Goal: Task Accomplishment & Management: Manage account settings

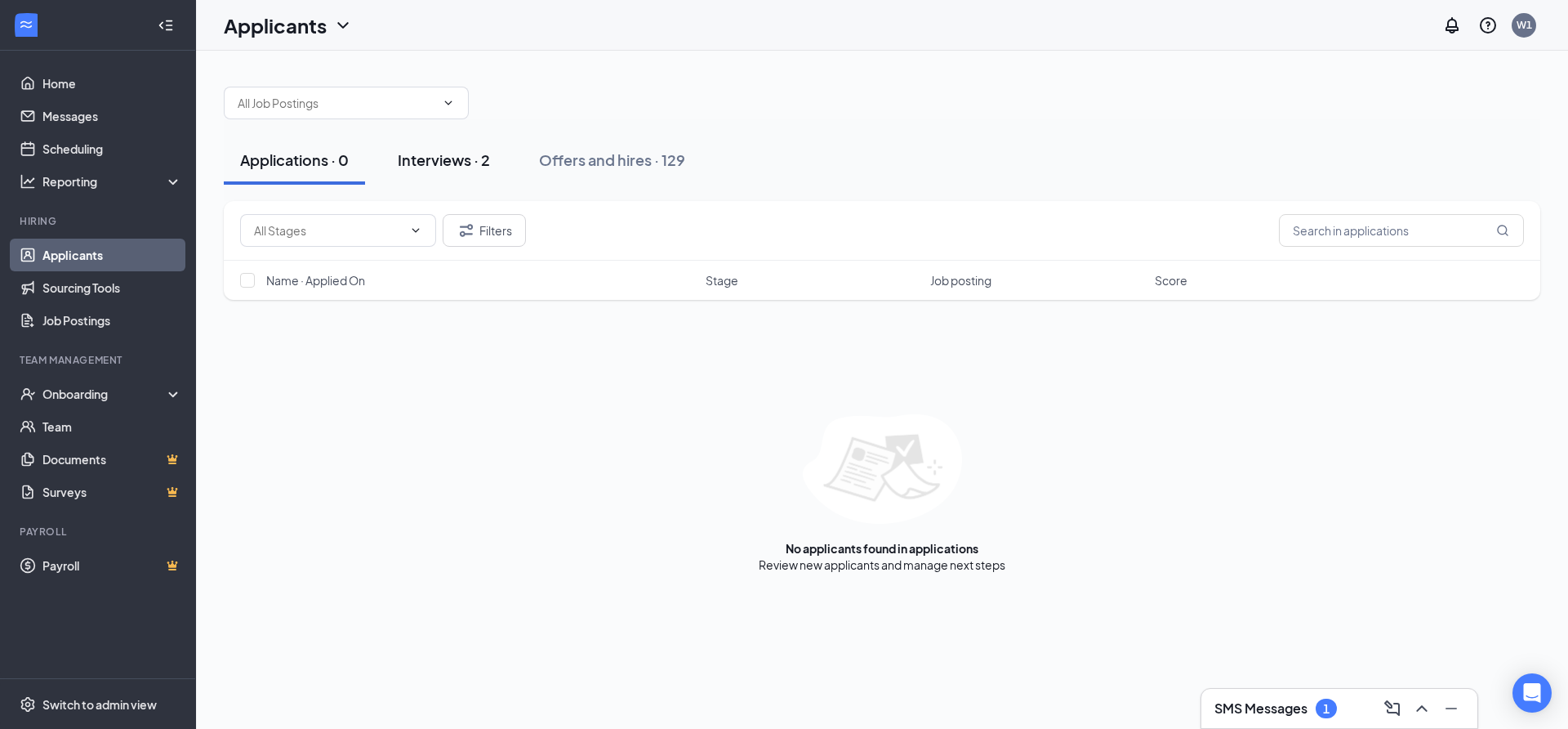
click at [457, 161] on div "Interviews · 2" at bounding box center [444, 159] width 92 height 21
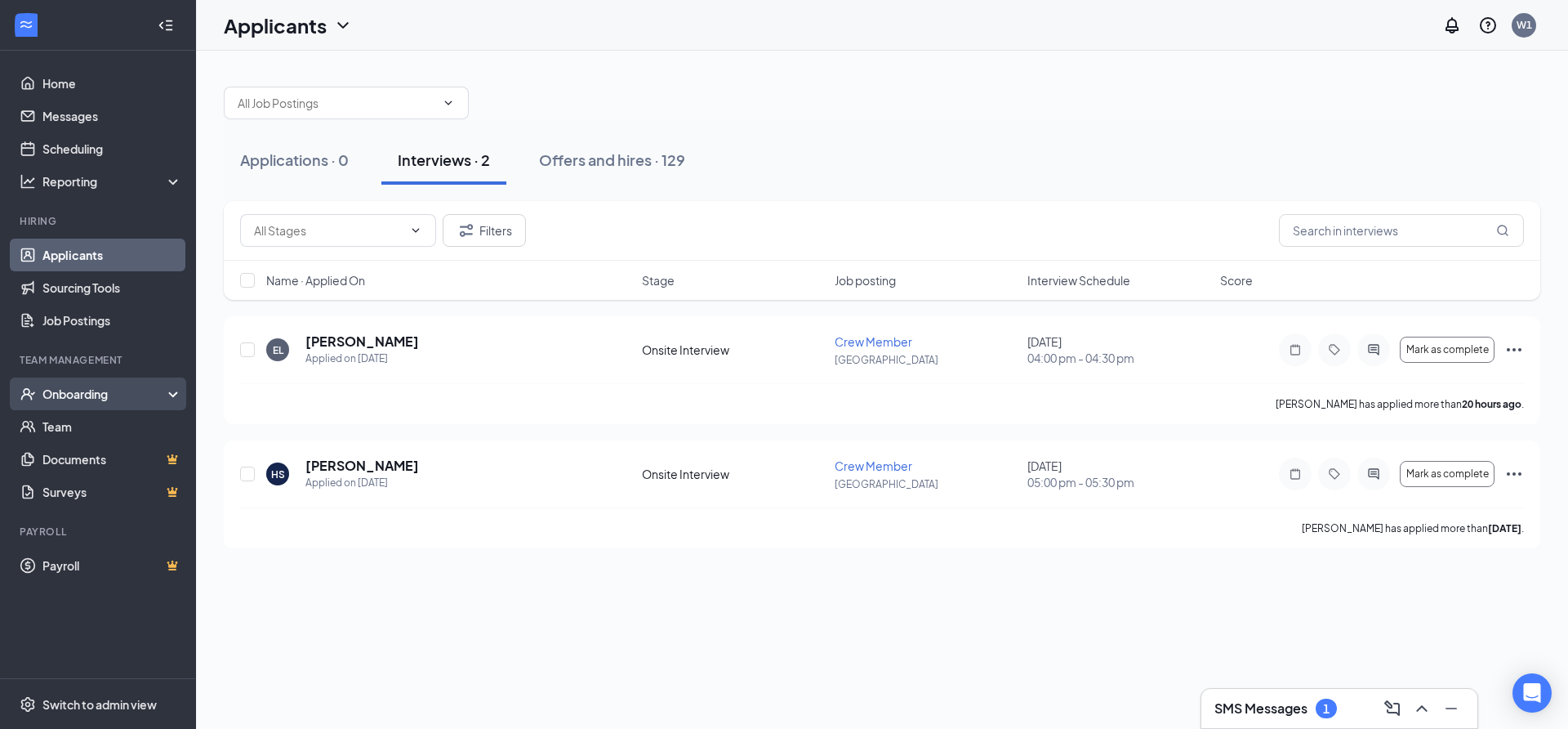
click at [67, 393] on div "Onboarding" at bounding box center [105, 394] width 126 height 16
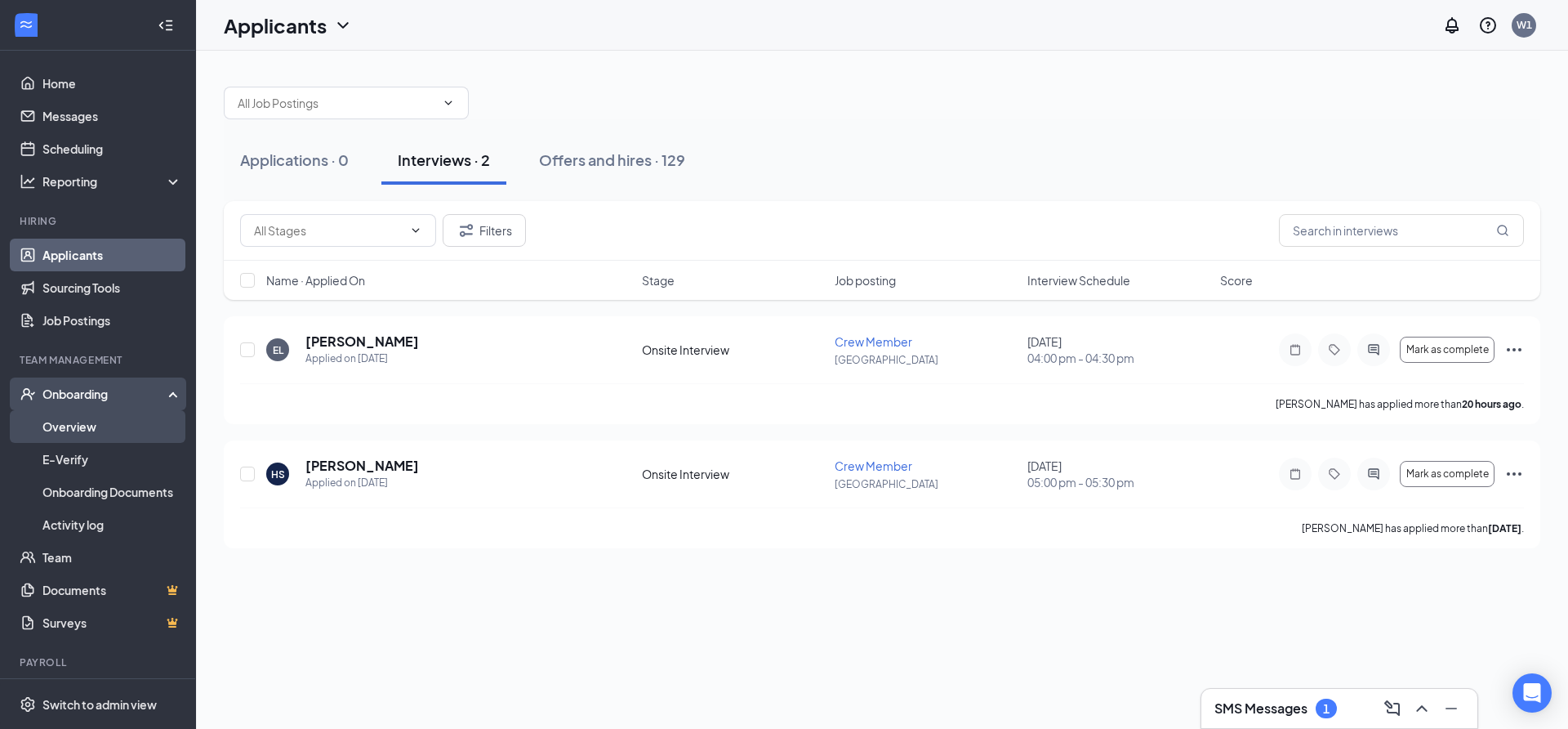
click at [64, 422] on link "Overview" at bounding box center [113, 427] width 140 height 33
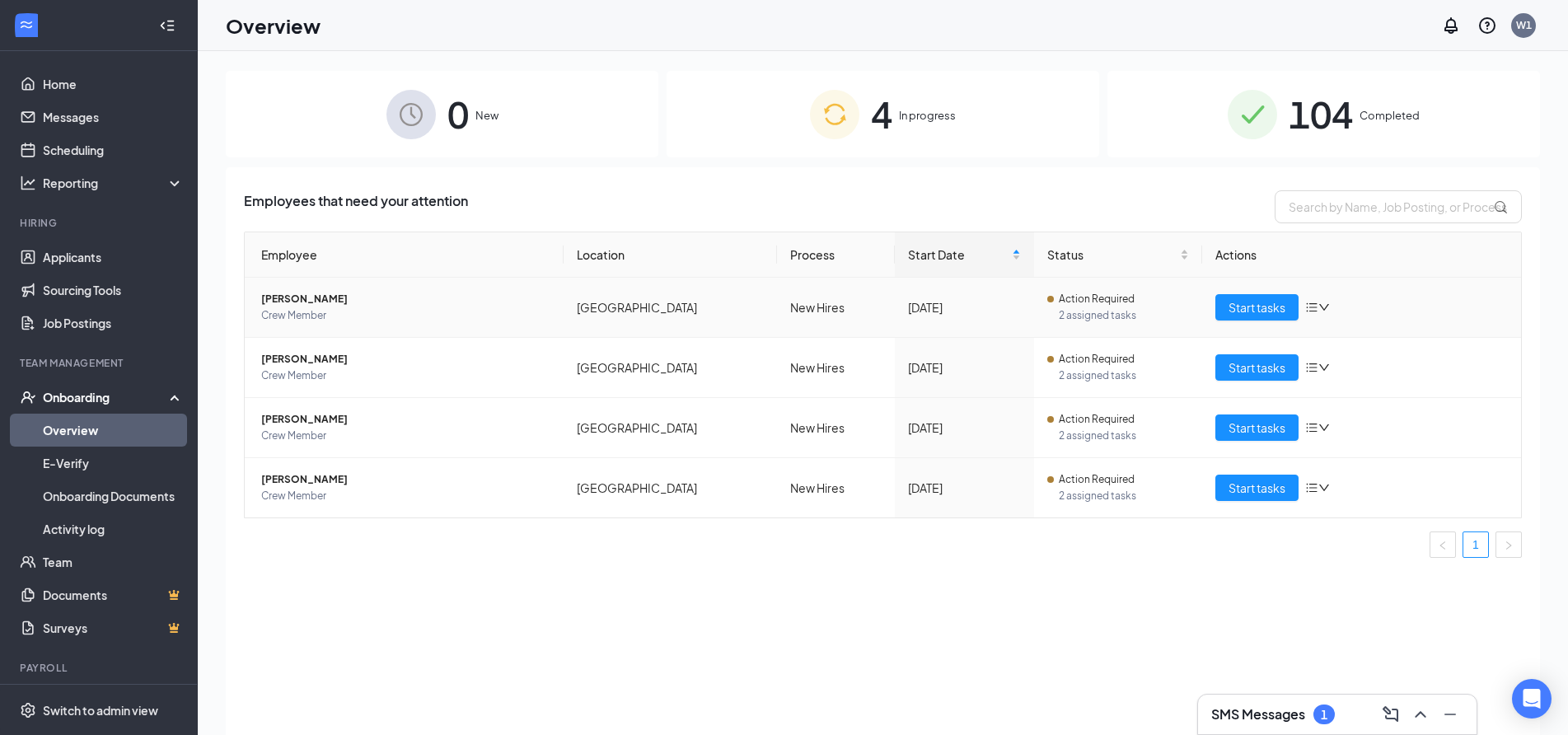
click at [289, 298] on span "[PERSON_NAME]" at bounding box center [405, 299] width 289 height 17
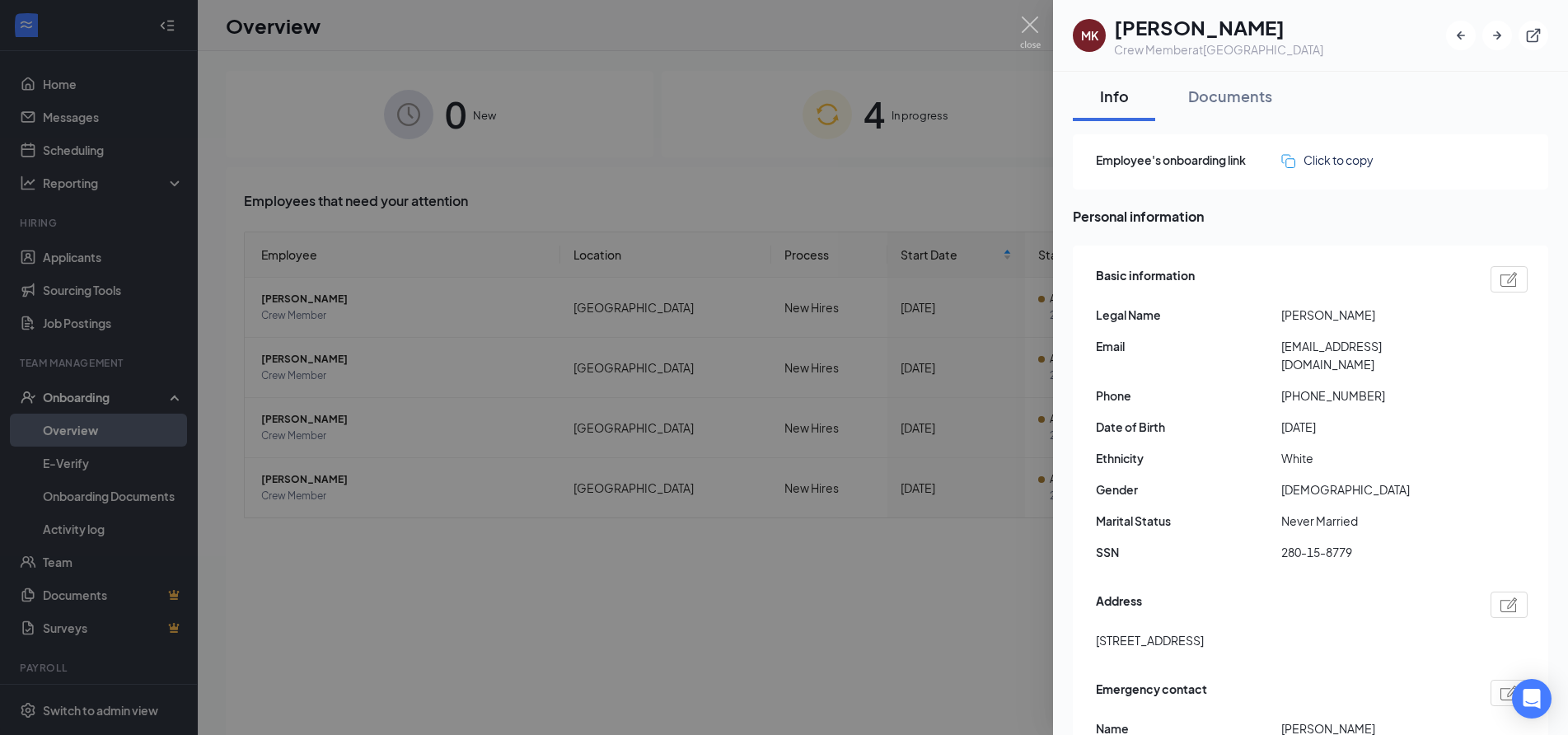
click at [535, 610] on div at bounding box center [784, 367] width 1568 height 735
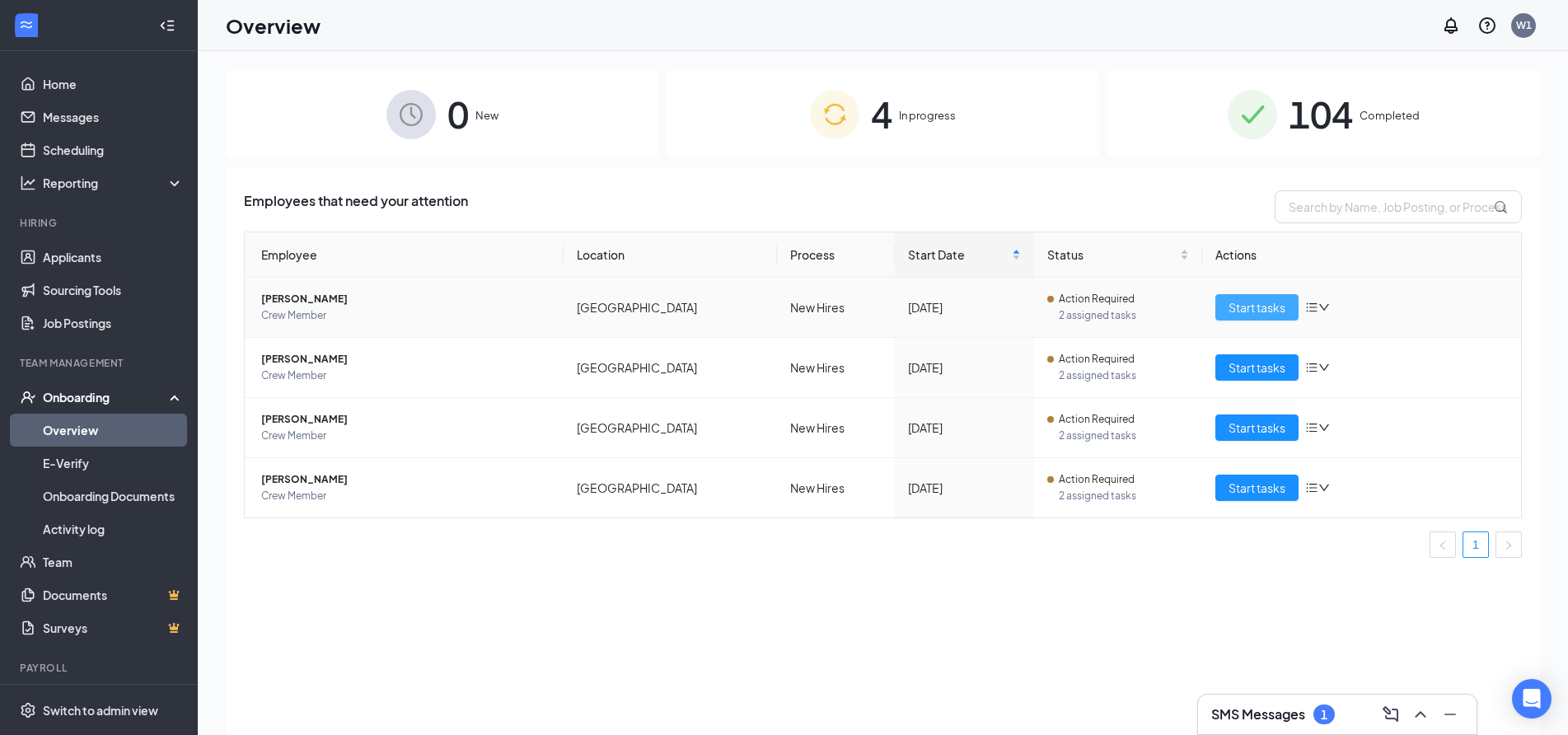
click at [1251, 307] on span "Start tasks" at bounding box center [1257, 307] width 57 height 18
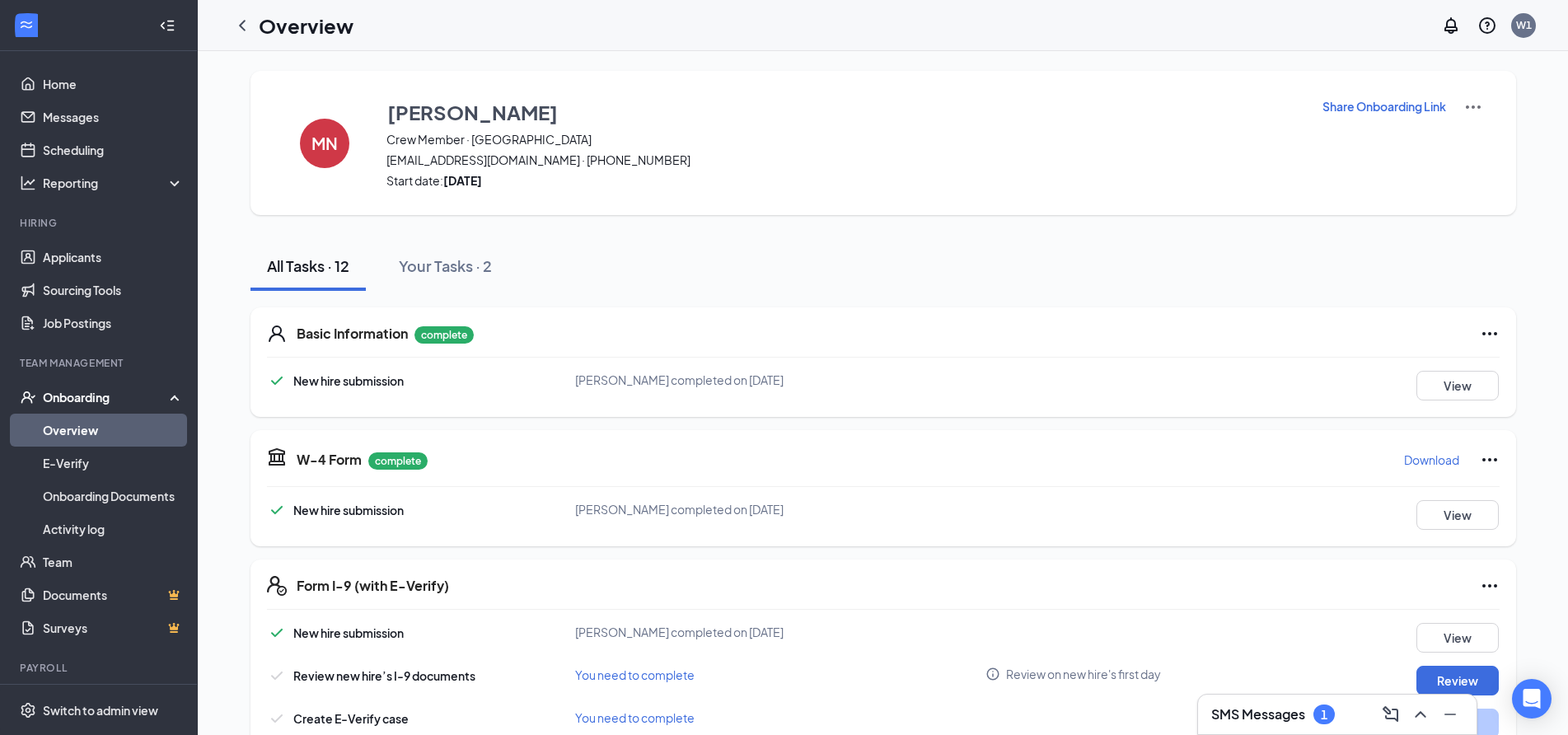
click at [68, 429] on link "Overview" at bounding box center [114, 430] width 141 height 33
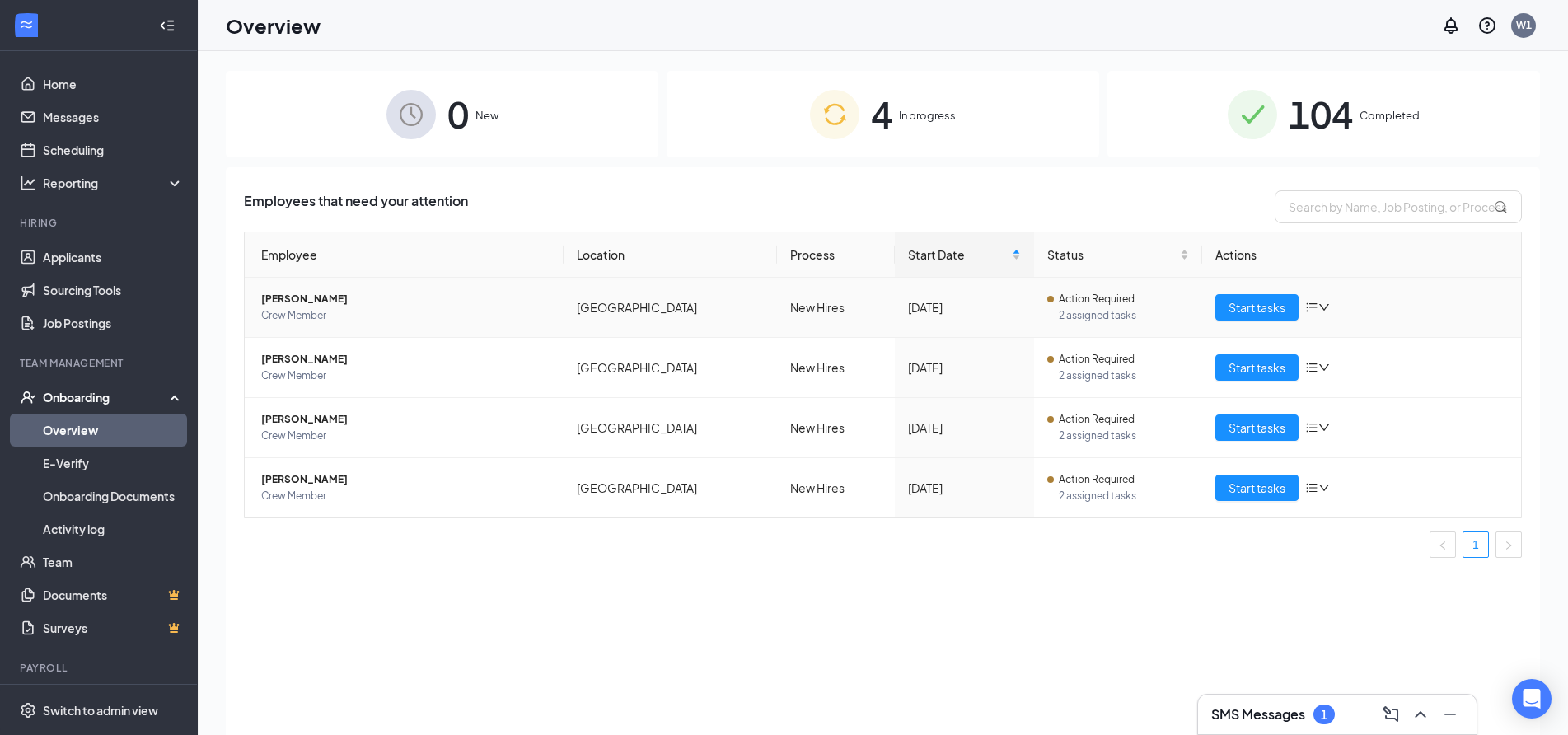
click at [289, 295] on span "[PERSON_NAME]" at bounding box center [405, 299] width 289 height 17
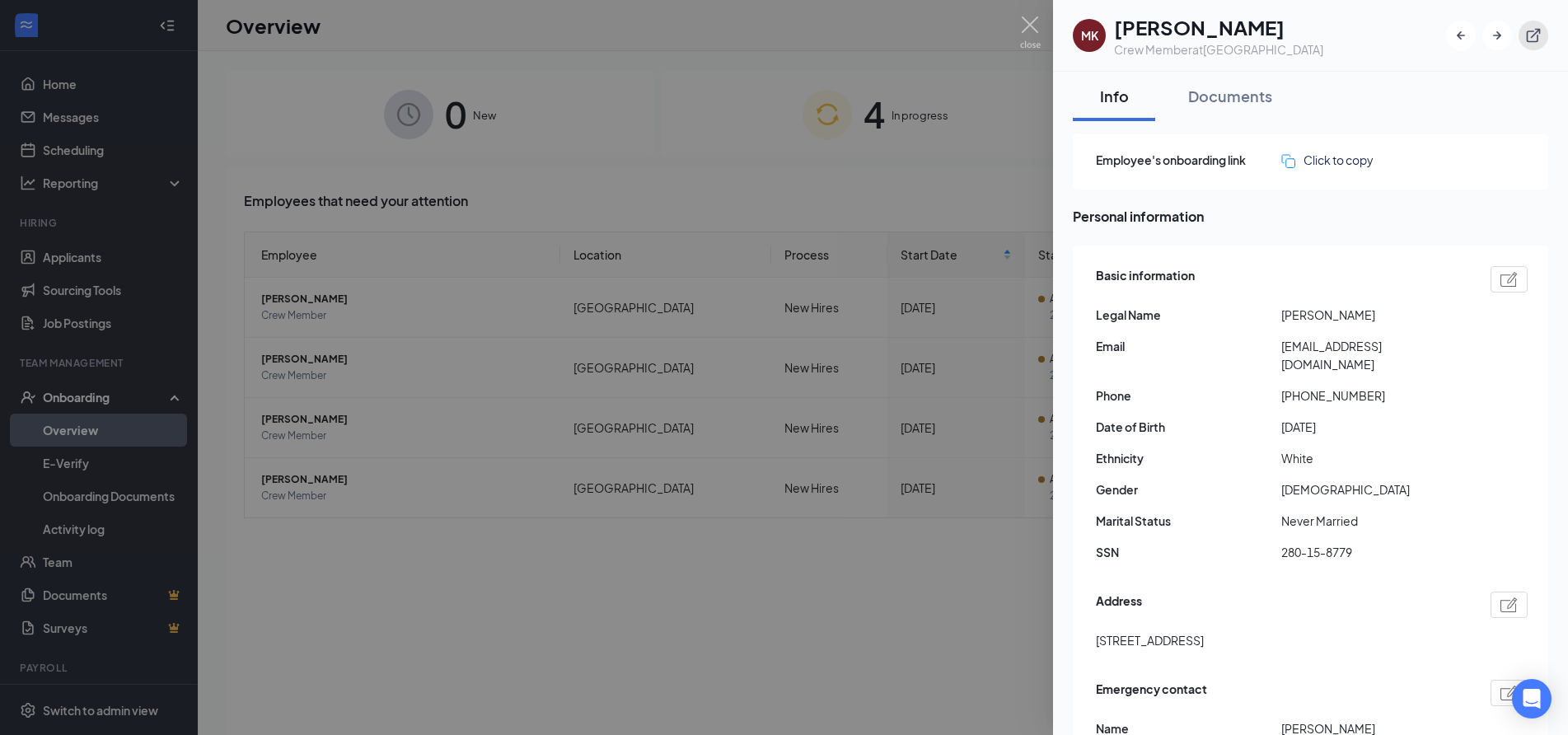
click at [1528, 33] on icon "ExternalLink" at bounding box center [1534, 36] width 14 height 14
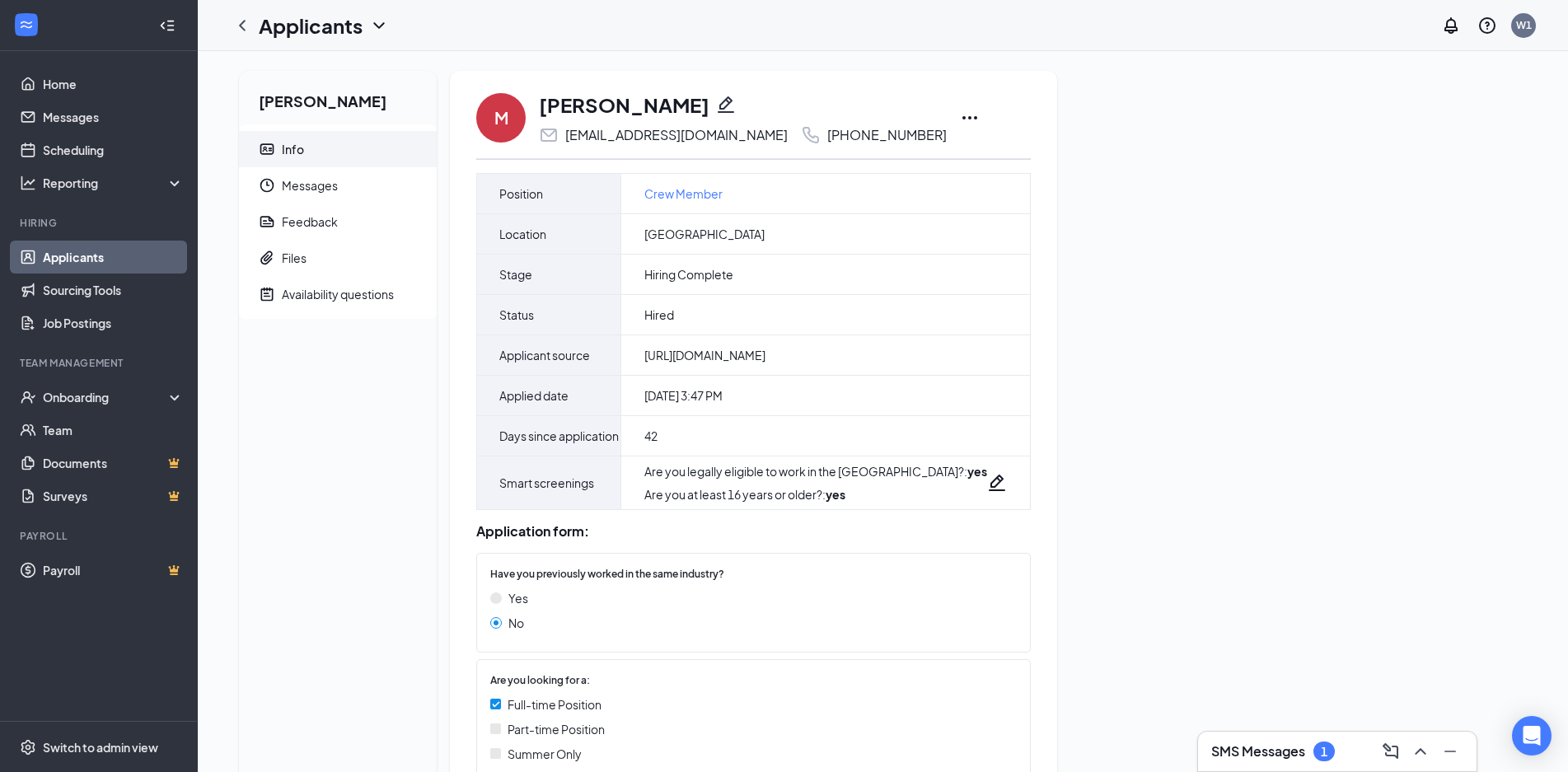
click at [960, 114] on icon "Ellipses" at bounding box center [970, 118] width 20 height 20
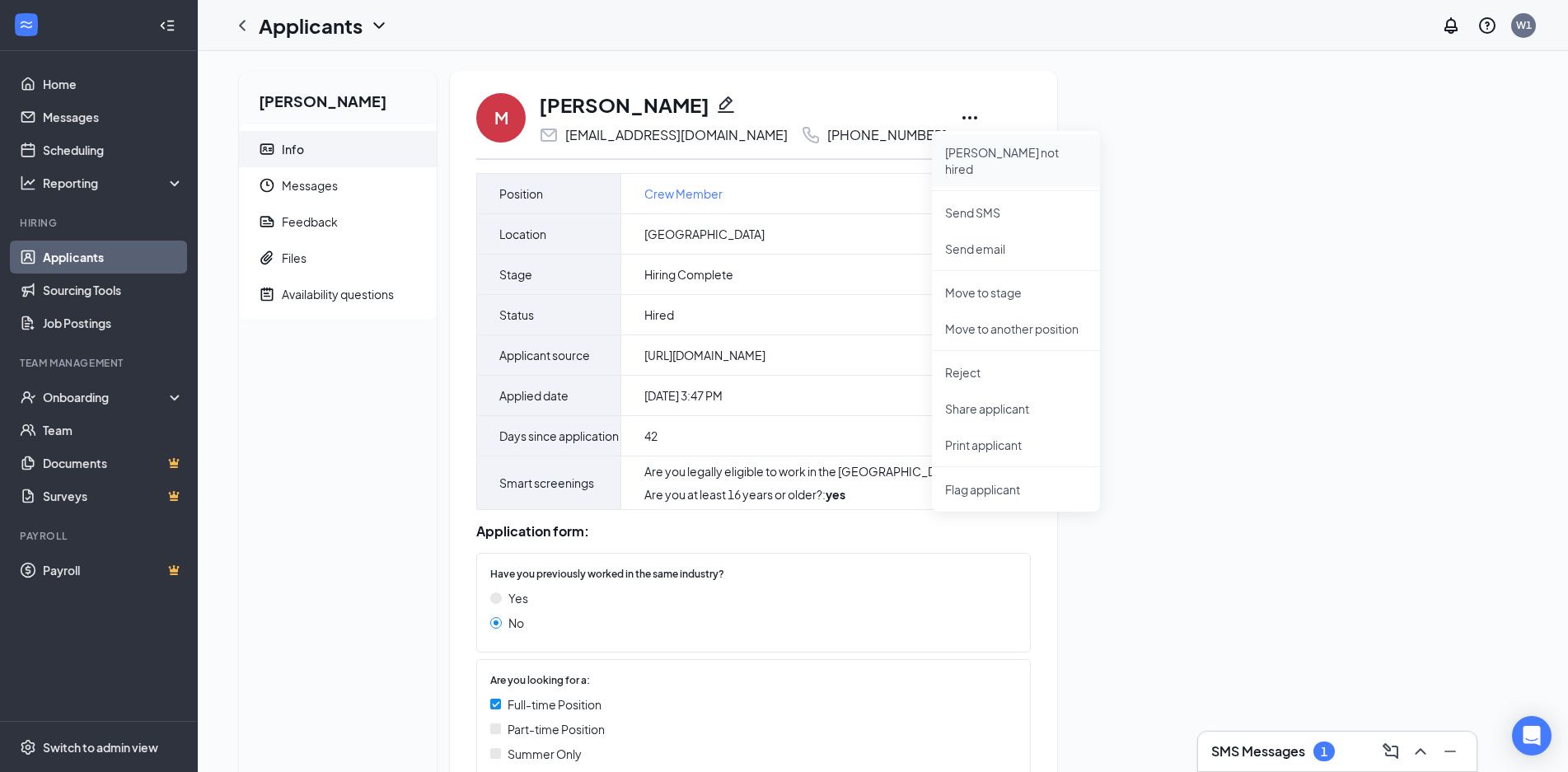
click at [994, 157] on p "Mark not hired" at bounding box center [1016, 161] width 142 height 33
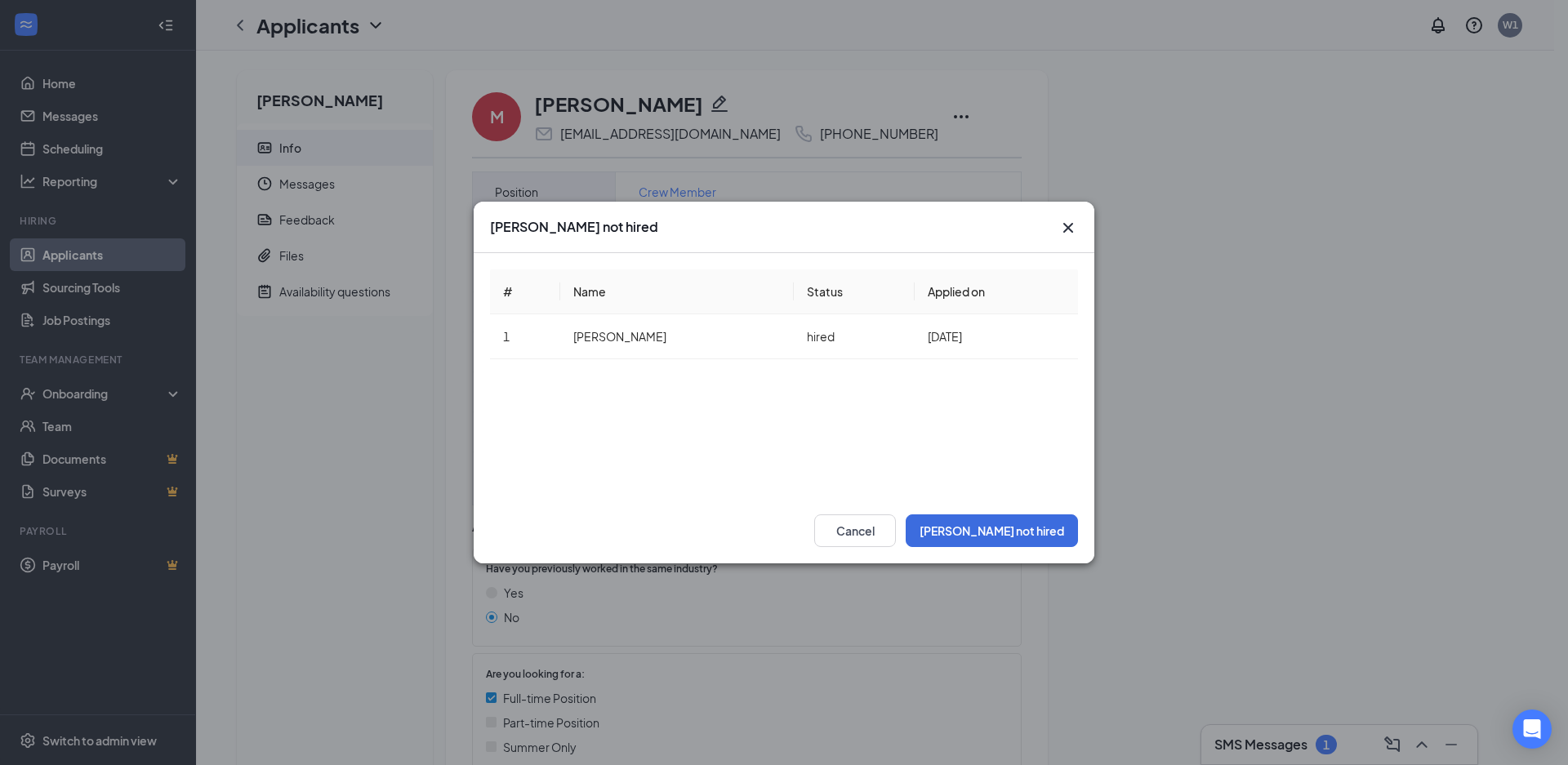
click at [1065, 226] on icon "Cross" at bounding box center [1068, 228] width 20 height 20
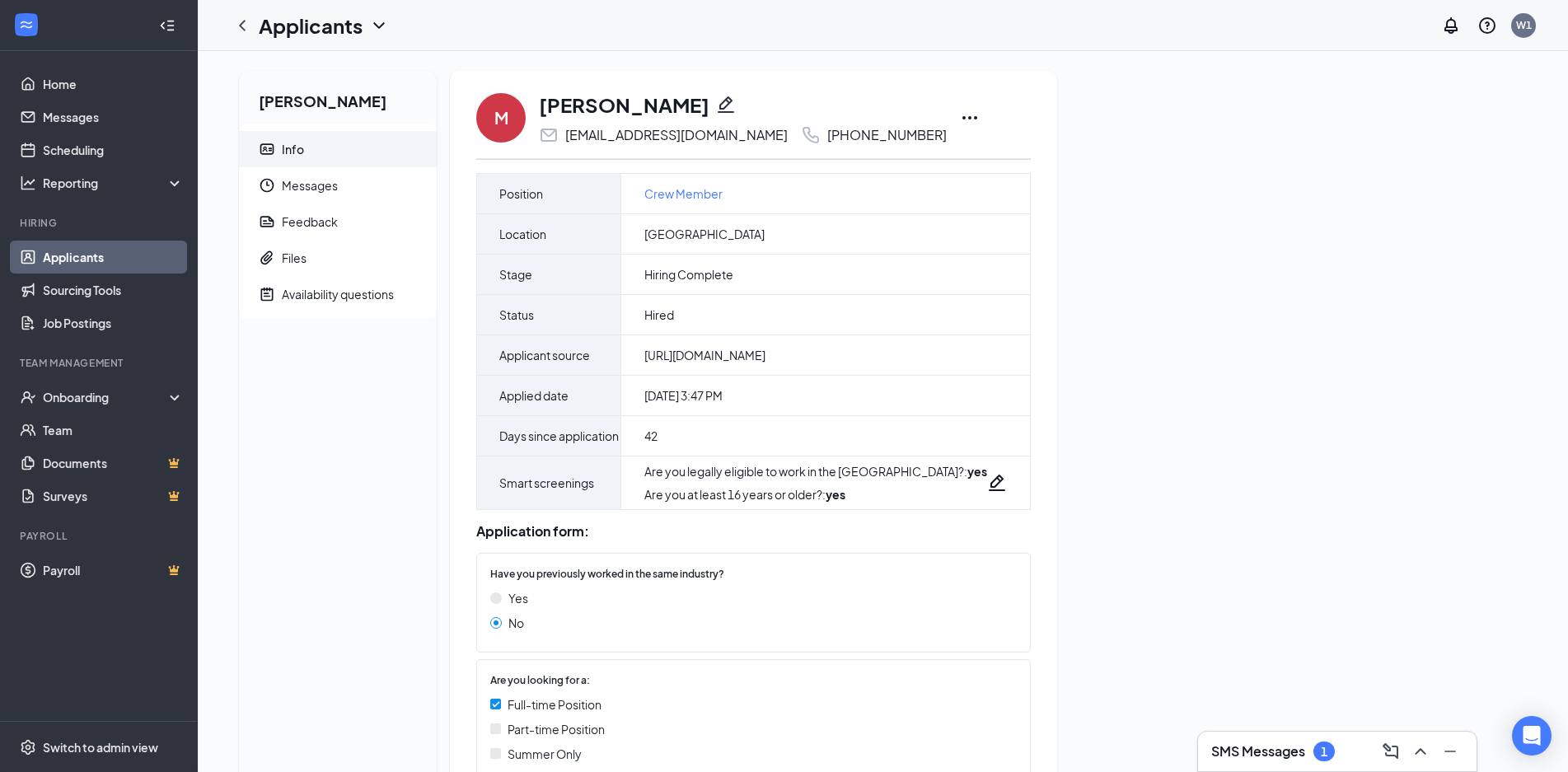
click at [960, 116] on icon "Ellipses" at bounding box center [970, 118] width 20 height 20
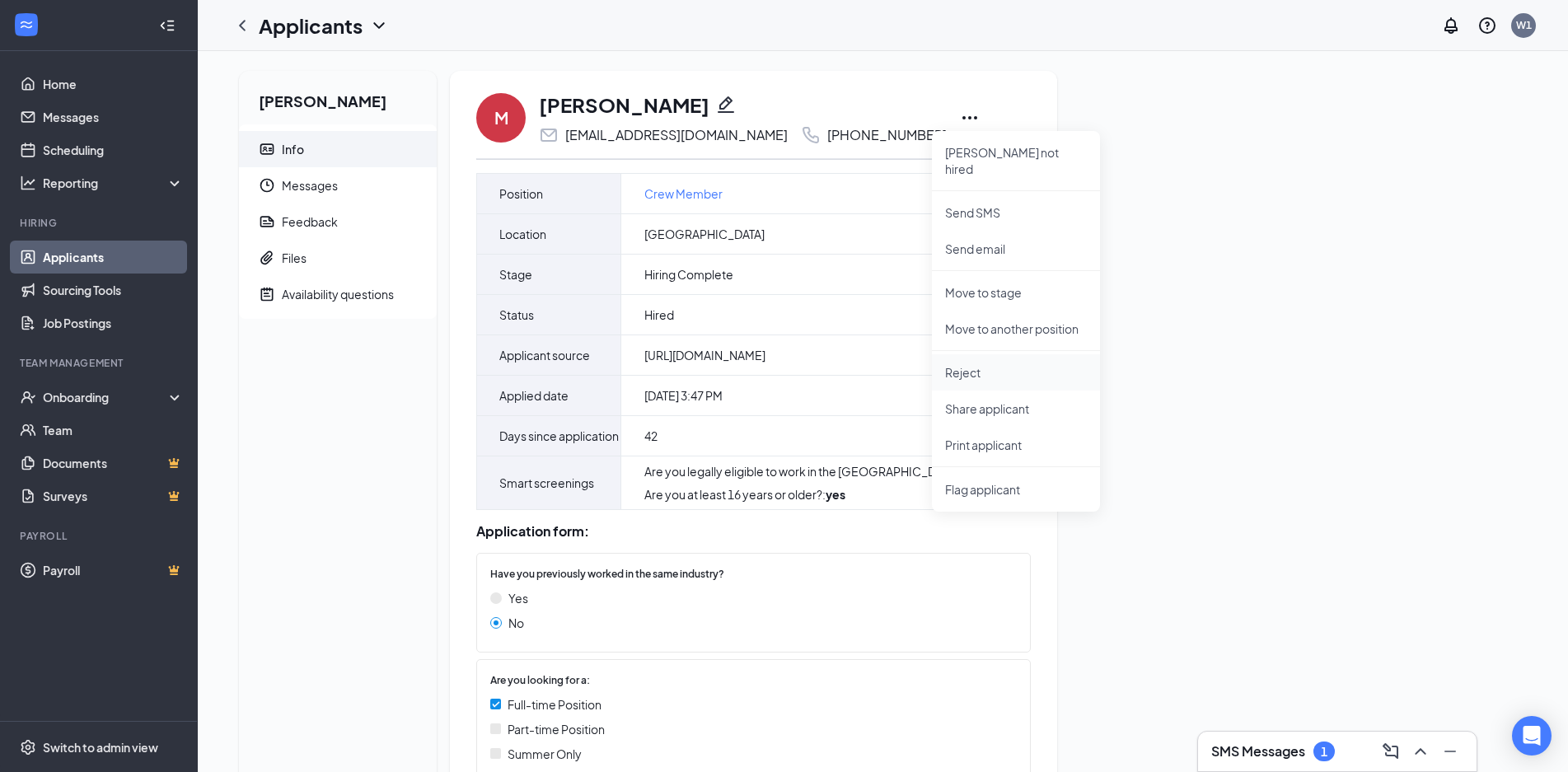
click at [966, 364] on p "Reject" at bounding box center [1016, 372] width 142 height 17
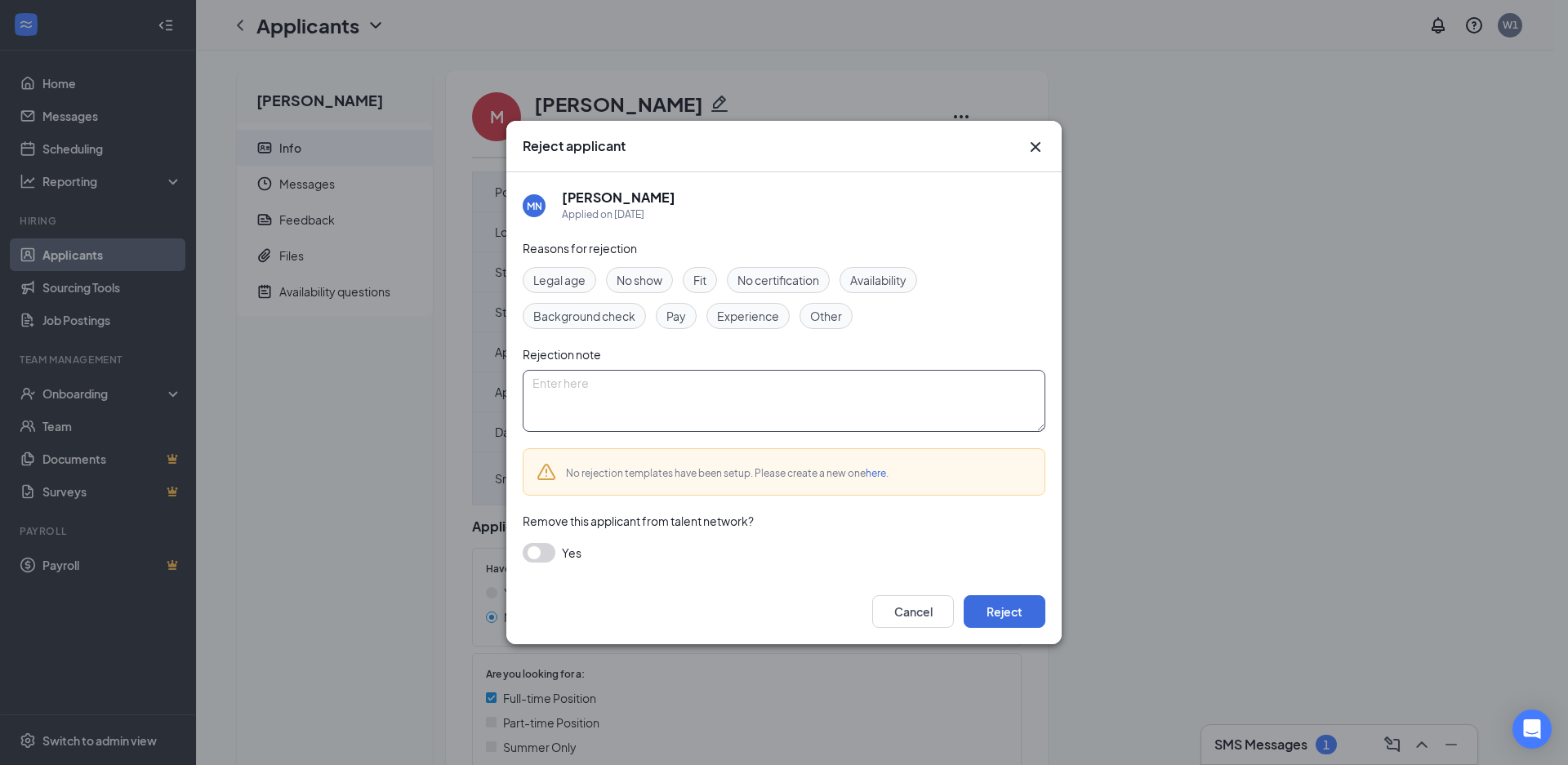
click at [901, 394] on textarea at bounding box center [784, 401] width 523 height 62
click at [827, 315] on span "Other" at bounding box center [826, 316] width 32 height 18
click at [757, 395] on textarea at bounding box center [784, 401] width 523 height 62
click at [606, 391] on textarea at bounding box center [784, 401] width 523 height 62
type textarea "I called to check on her work permit, etc. she is unable to work at this time. …"
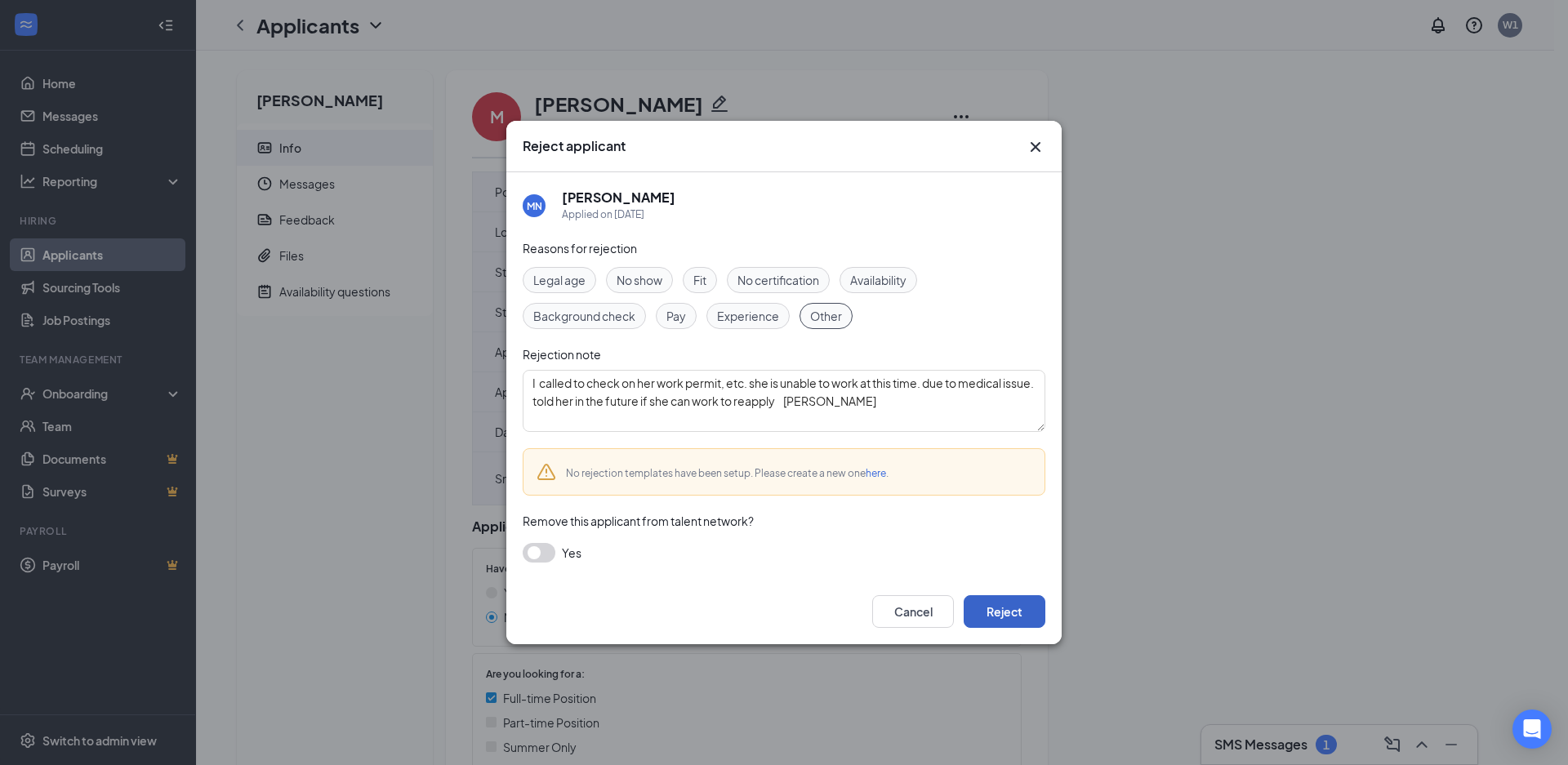
click at [1012, 608] on button "Reject" at bounding box center [1004, 612] width 81 height 33
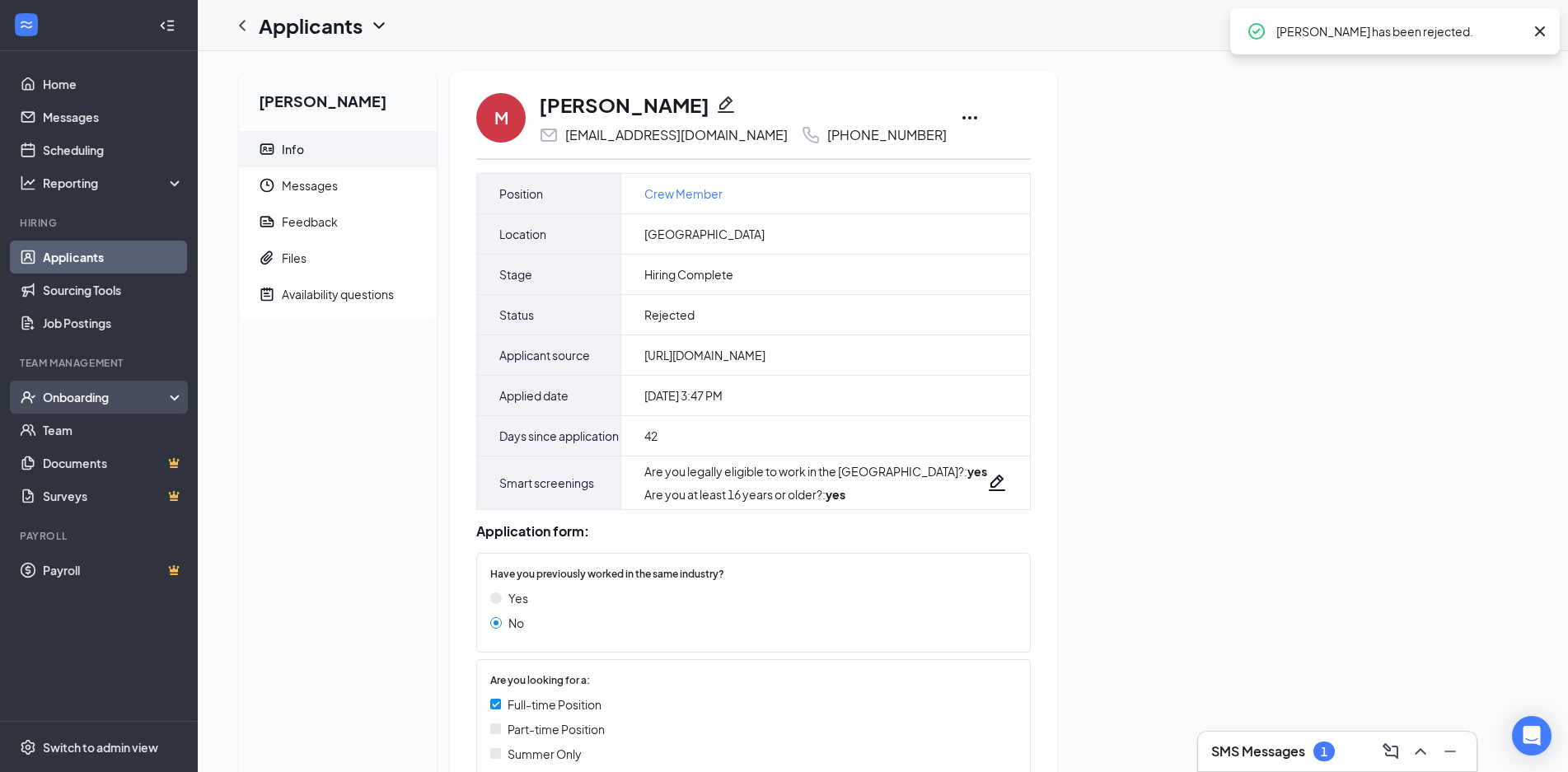
click at [57, 392] on div "Onboarding" at bounding box center [106, 397] width 127 height 17
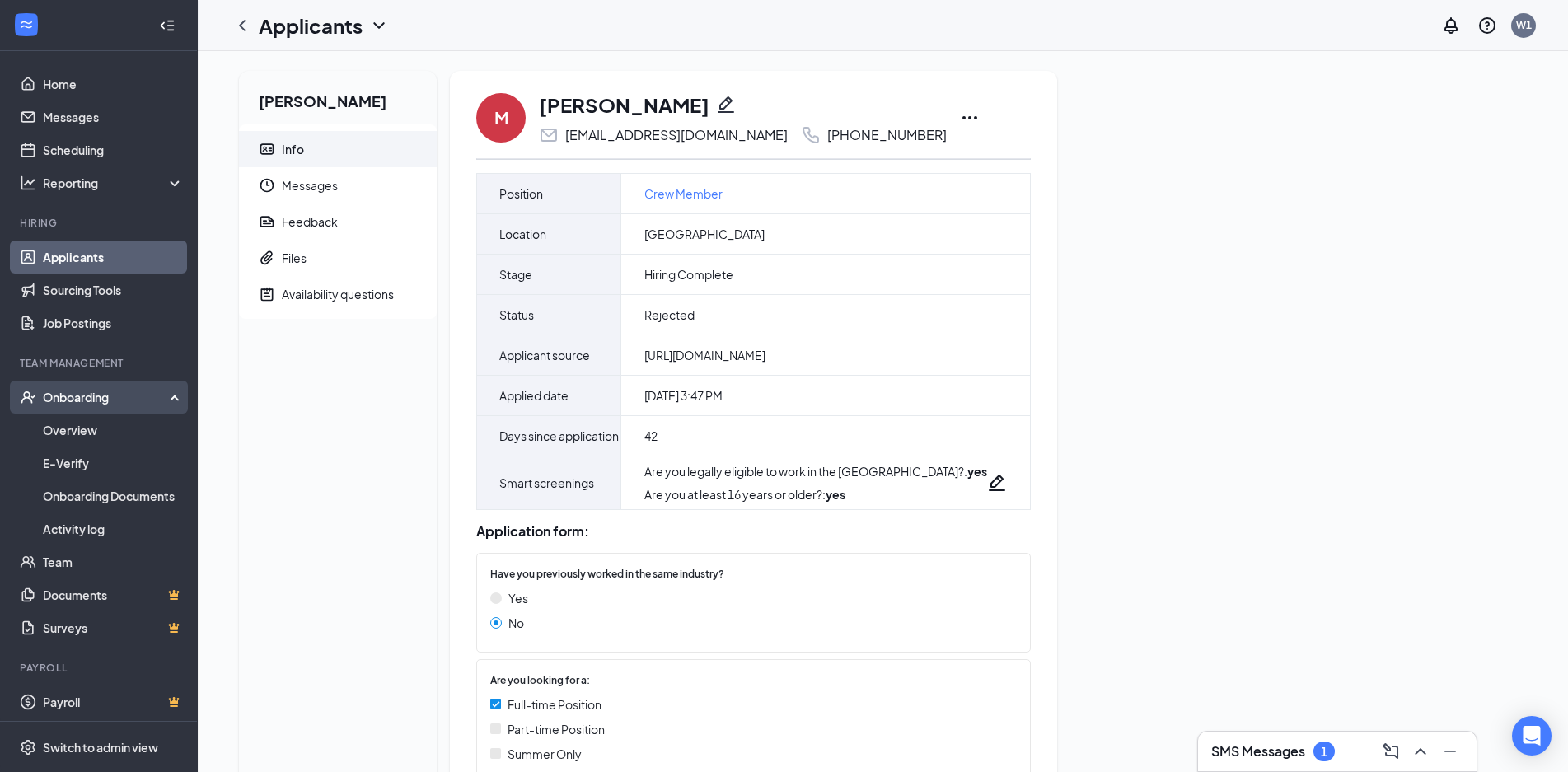
click at [70, 394] on div "Onboarding" at bounding box center [106, 397] width 127 height 17
click at [70, 390] on div "Onboarding" at bounding box center [106, 397] width 127 height 17
click at [70, 429] on link "Overview" at bounding box center [114, 430] width 141 height 33
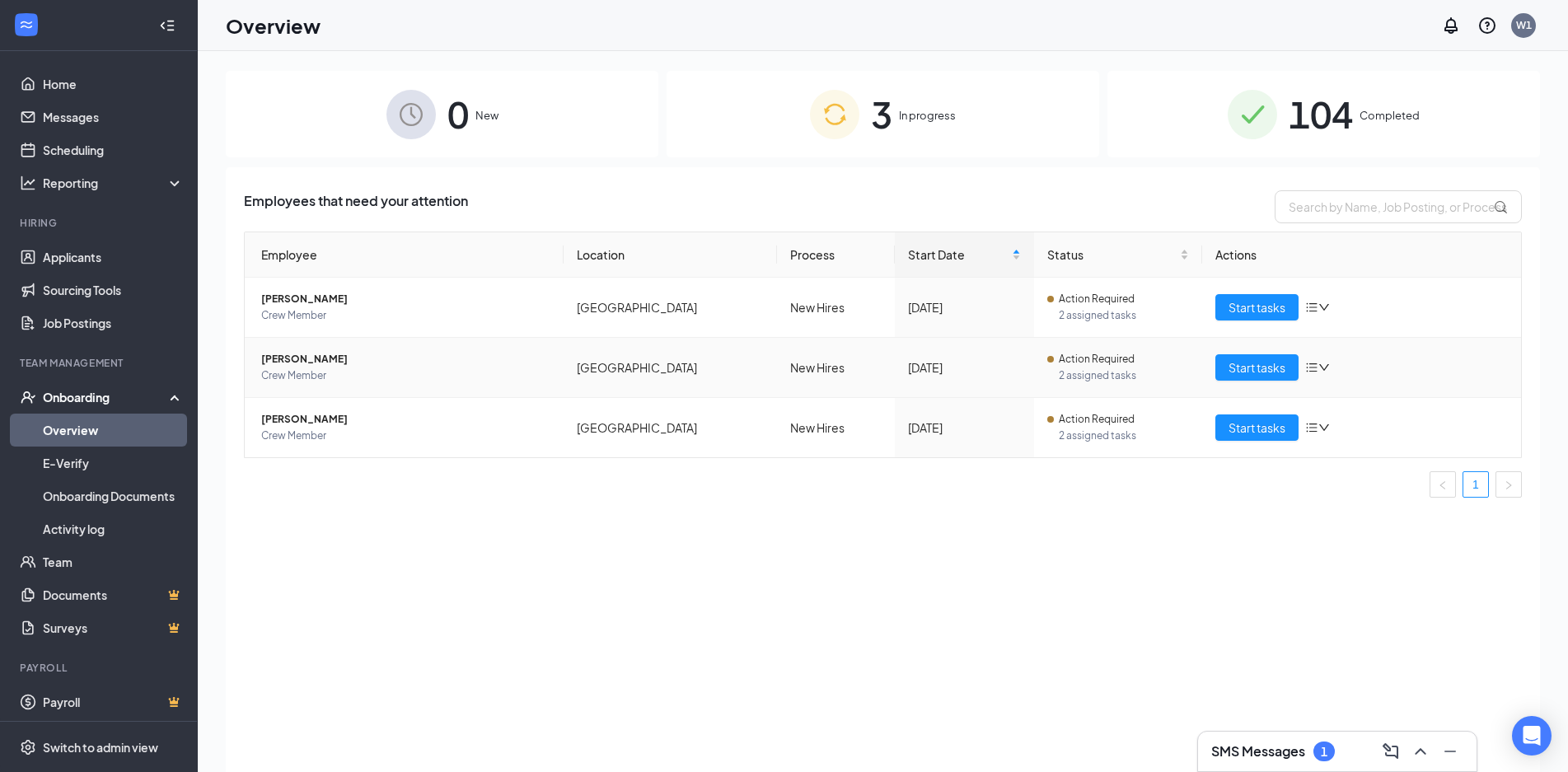
click at [299, 360] on span "[PERSON_NAME]" at bounding box center [405, 359] width 289 height 17
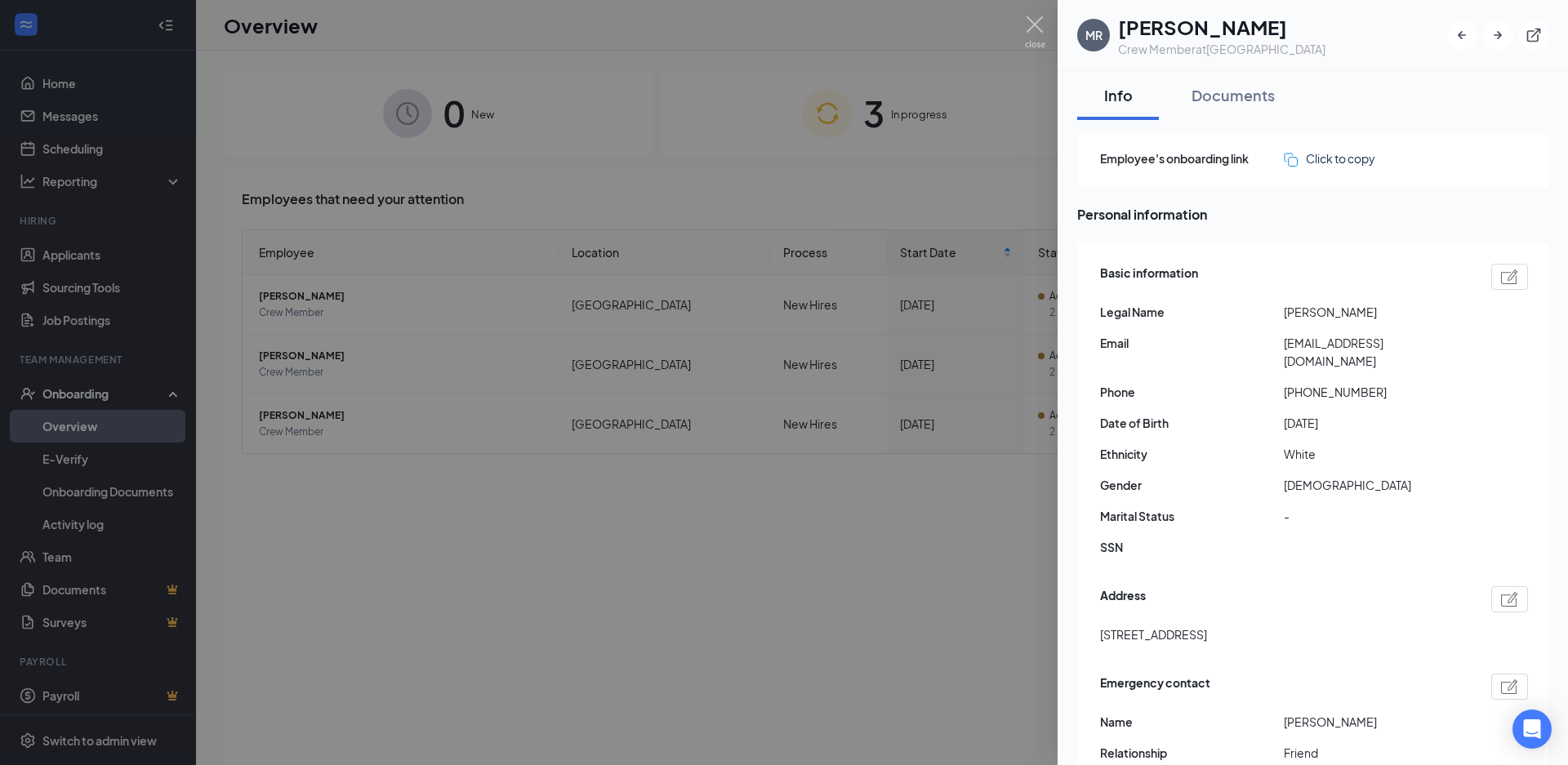
click at [300, 353] on div at bounding box center [784, 382] width 1568 height 765
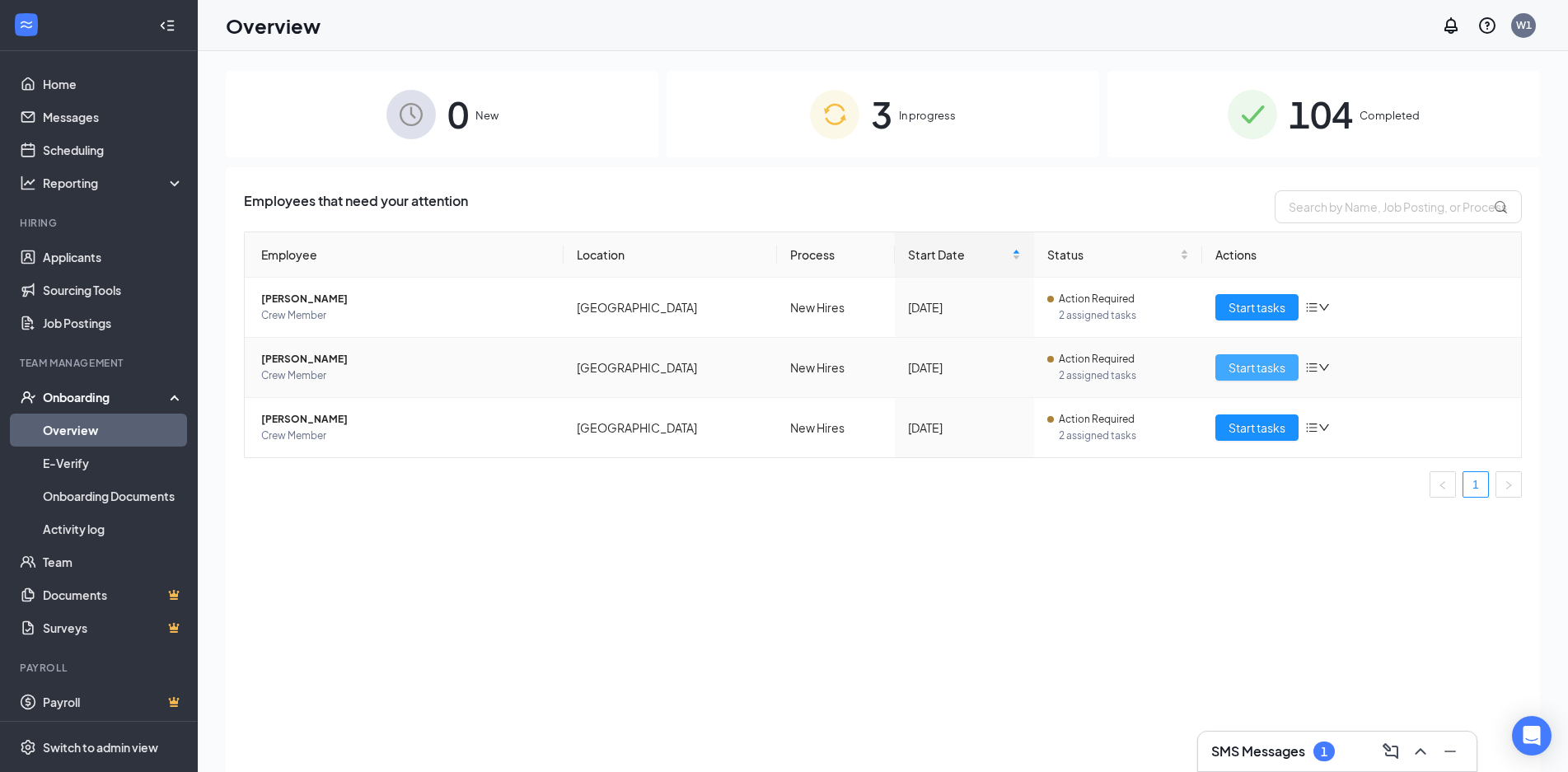
click at [1256, 366] on span "Start tasks" at bounding box center [1257, 367] width 57 height 18
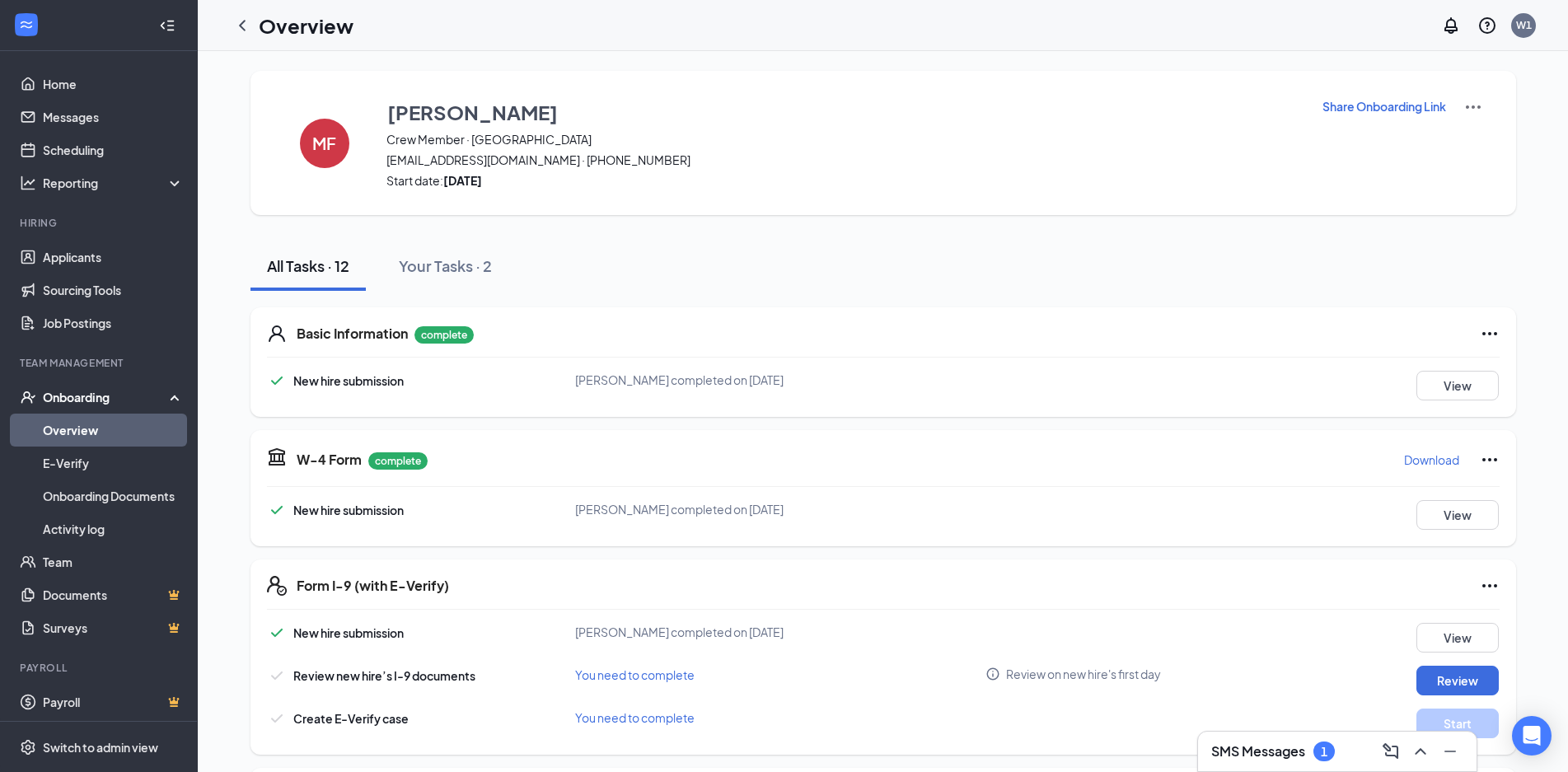
click at [1464, 108] on img at bounding box center [1473, 107] width 20 height 20
click at [1459, 139] on span "View details" at bounding box center [1466, 137] width 65 height 18
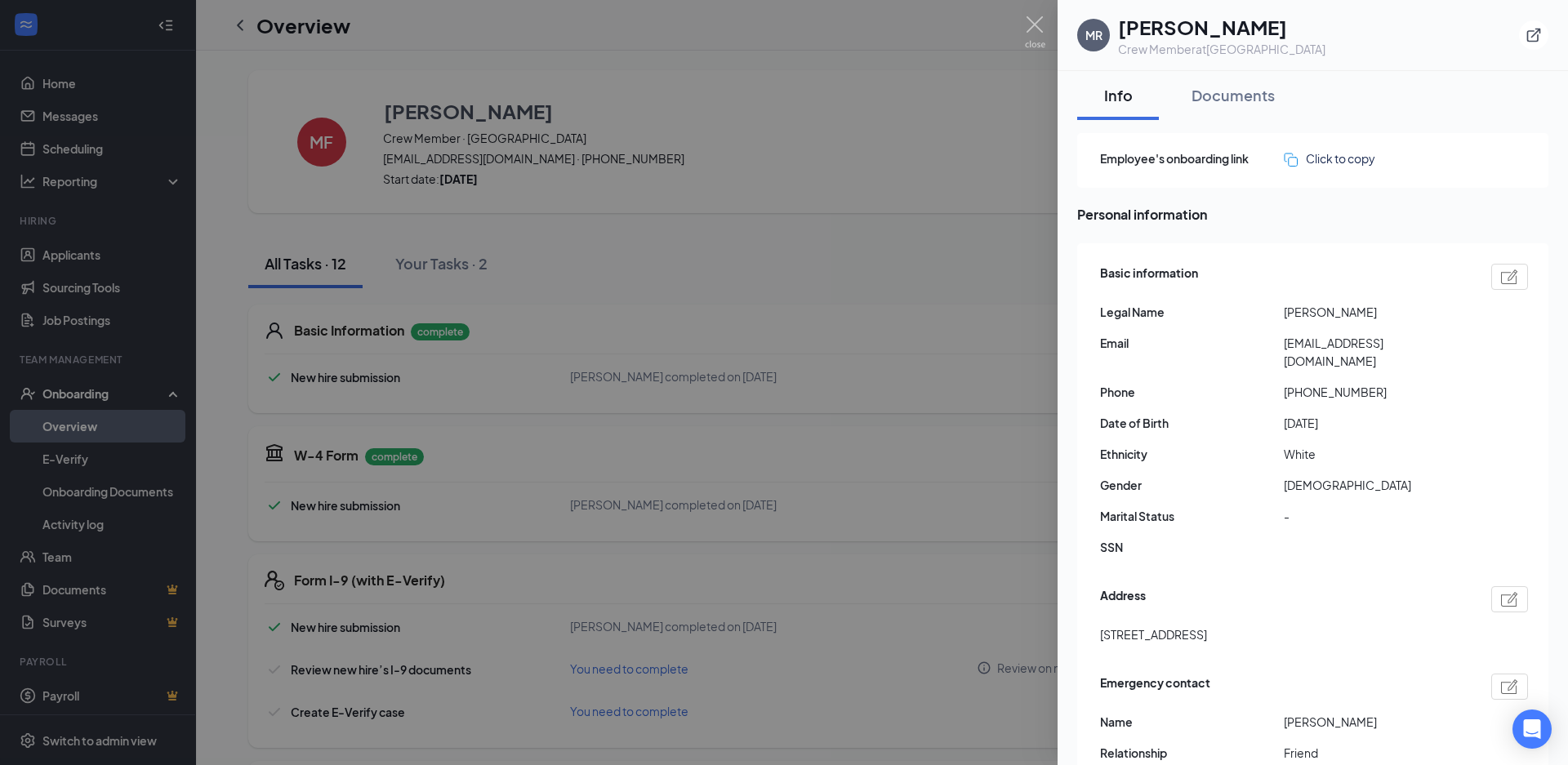
click at [94, 426] on div at bounding box center [784, 382] width 1568 height 765
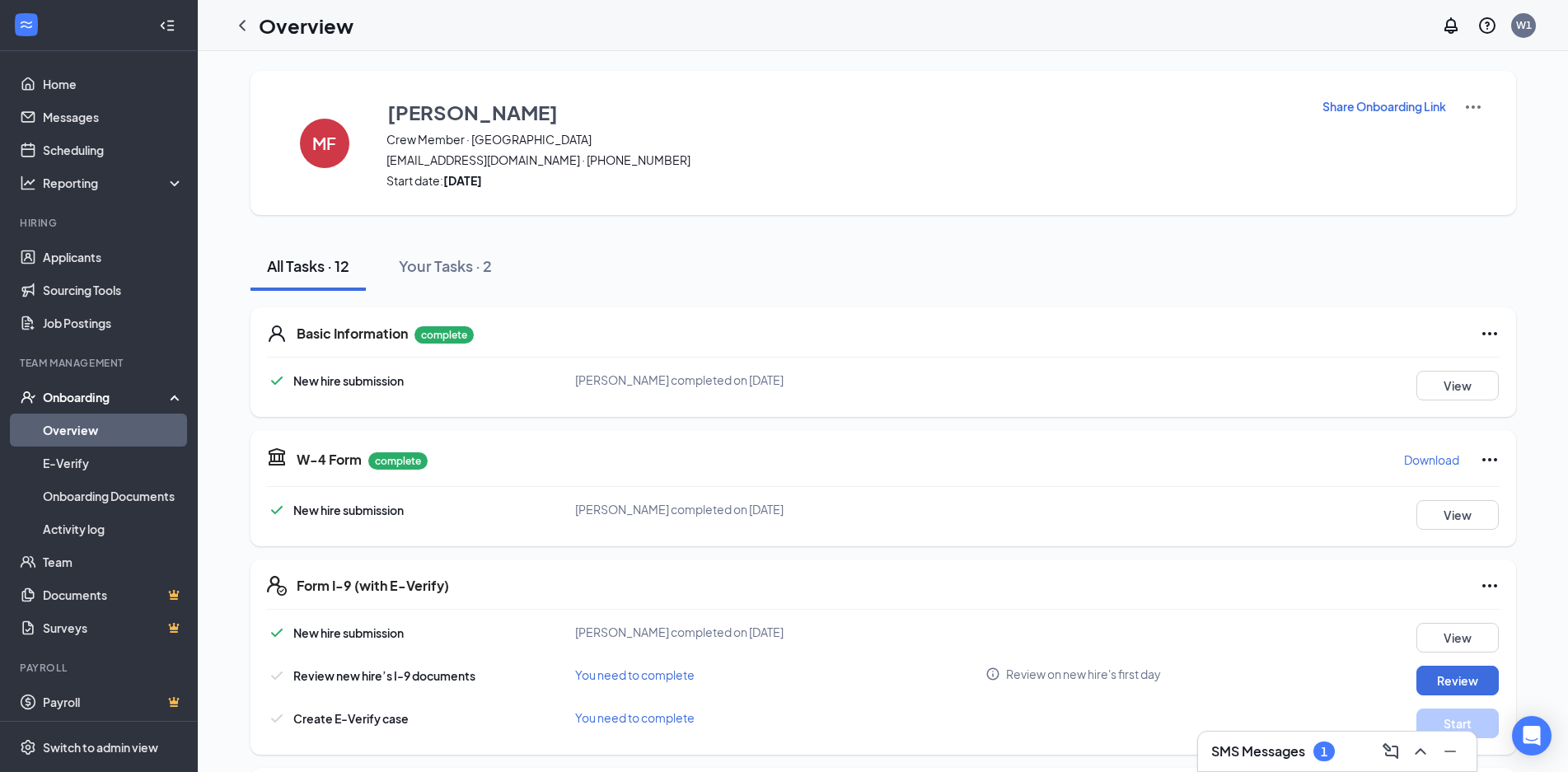
click at [1465, 104] on img at bounding box center [1473, 107] width 20 height 20
click at [1483, 333] on icon "Ellipses" at bounding box center [1490, 334] width 15 height 3
click at [1464, 106] on img at bounding box center [1473, 107] width 20 height 20
click at [1459, 135] on span "View details" at bounding box center [1466, 137] width 65 height 18
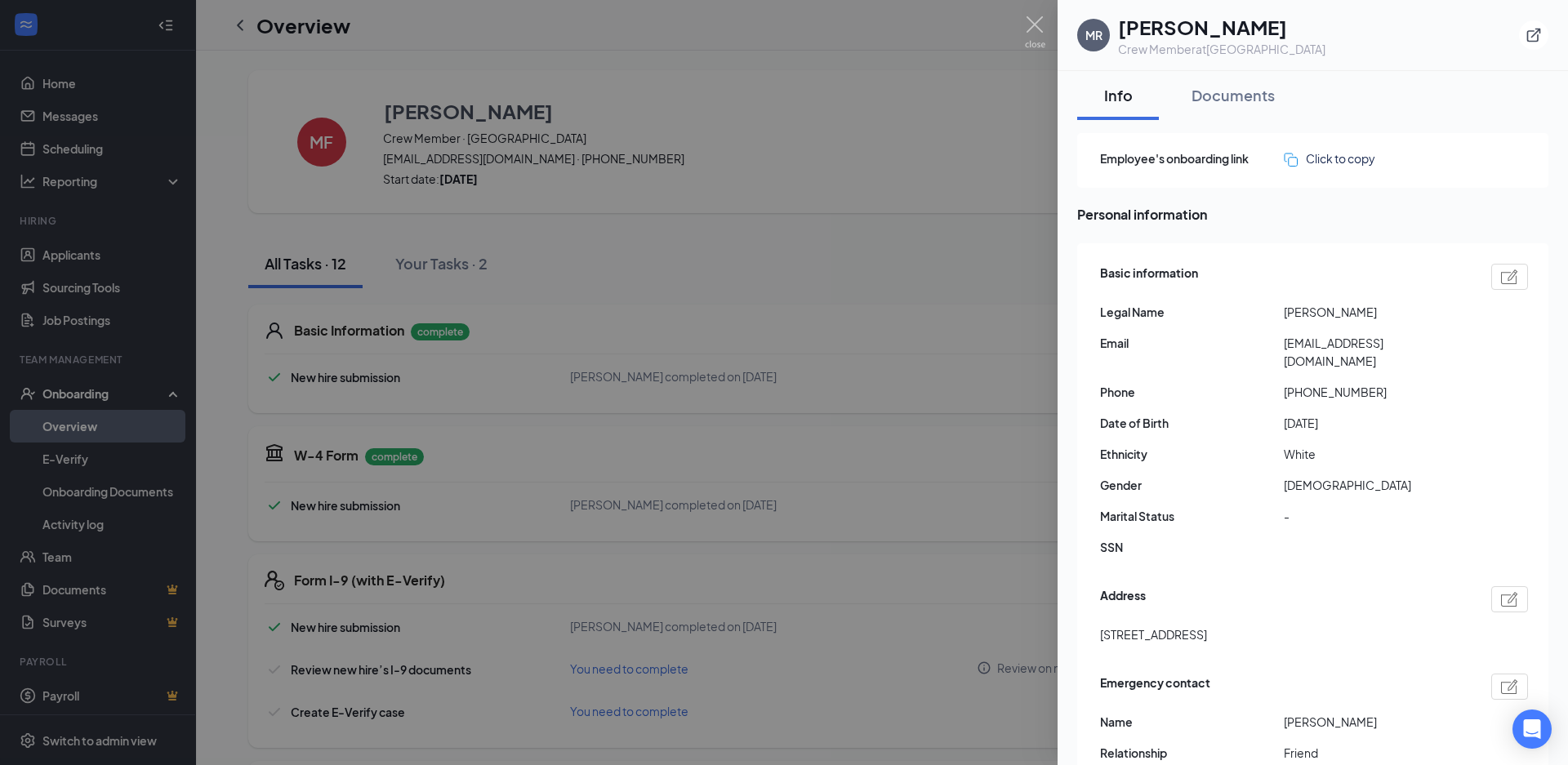
click at [606, 278] on div at bounding box center [784, 382] width 1568 height 765
